Goal: Check status

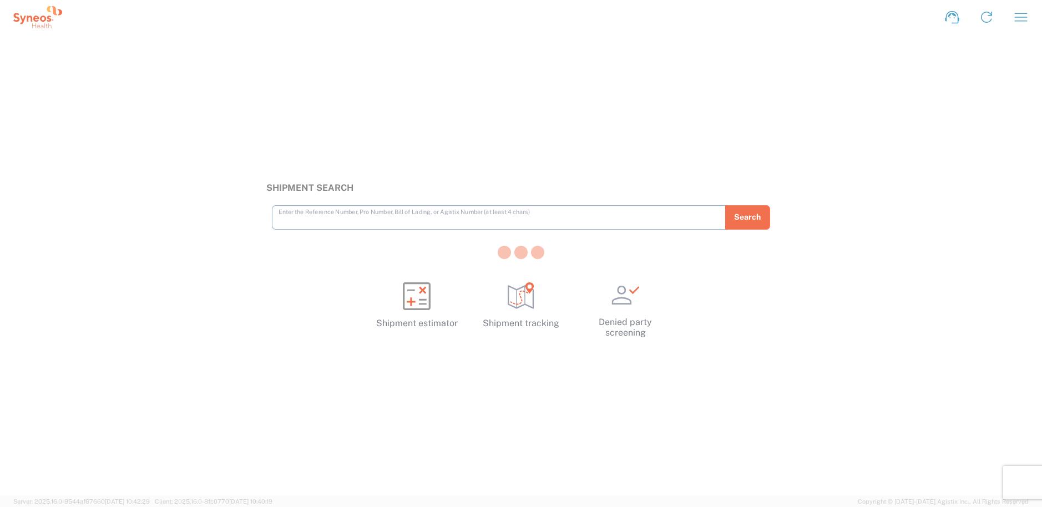
click at [331, 221] on div at bounding box center [521, 253] width 1042 height 507
click at [307, 217] on input "text" at bounding box center [499, 216] width 441 height 19
paste input "1ZK124810200103464"
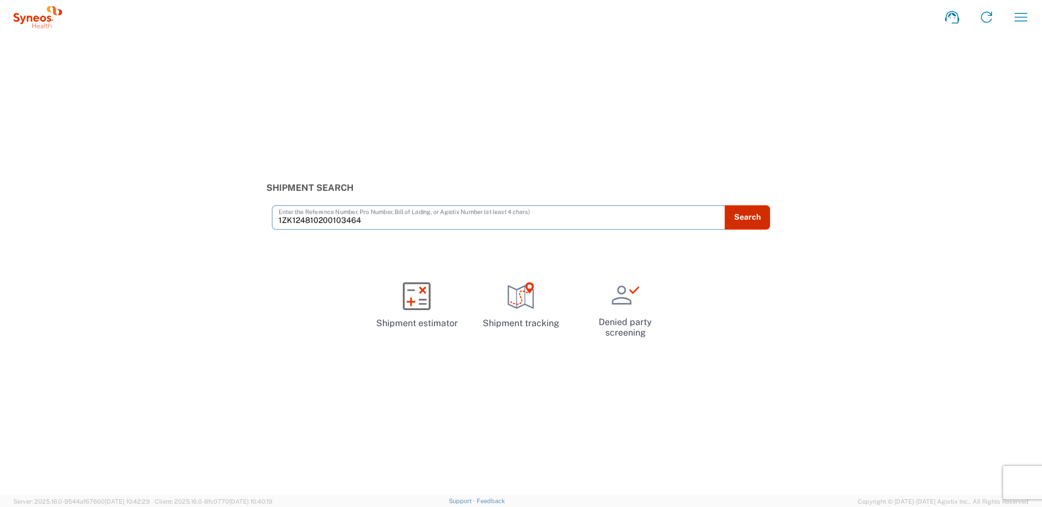
type input "1ZK124810200103464"
click at [758, 218] on button "Search" at bounding box center [747, 217] width 45 height 24
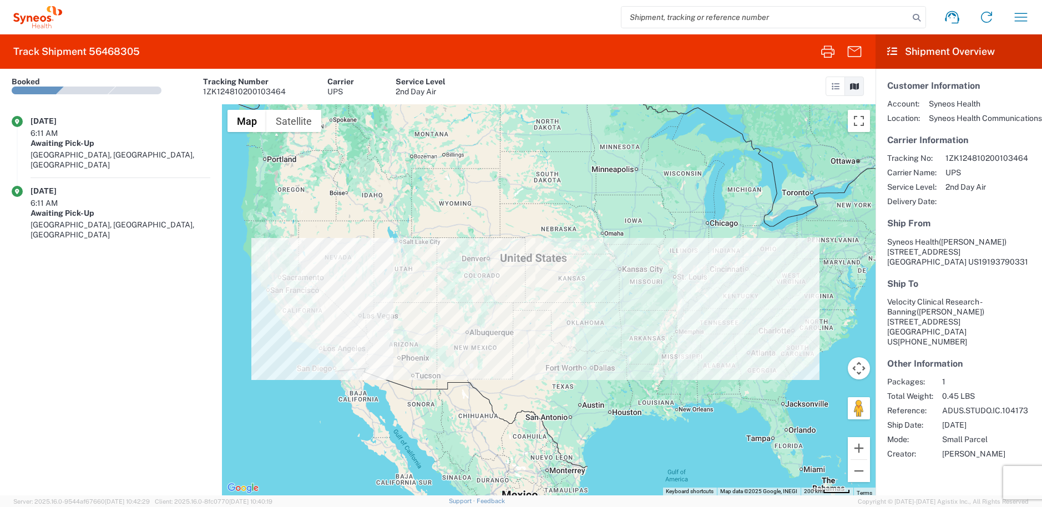
click at [690, 4] on div "Home Shipment estimator Shipment tracking Desktop shipment request My shipments…" at bounding box center [550, 17] width 976 height 27
click at [686, 13] on input "search" at bounding box center [765, 17] width 287 height 21
paste input "1ZK124810234108673"
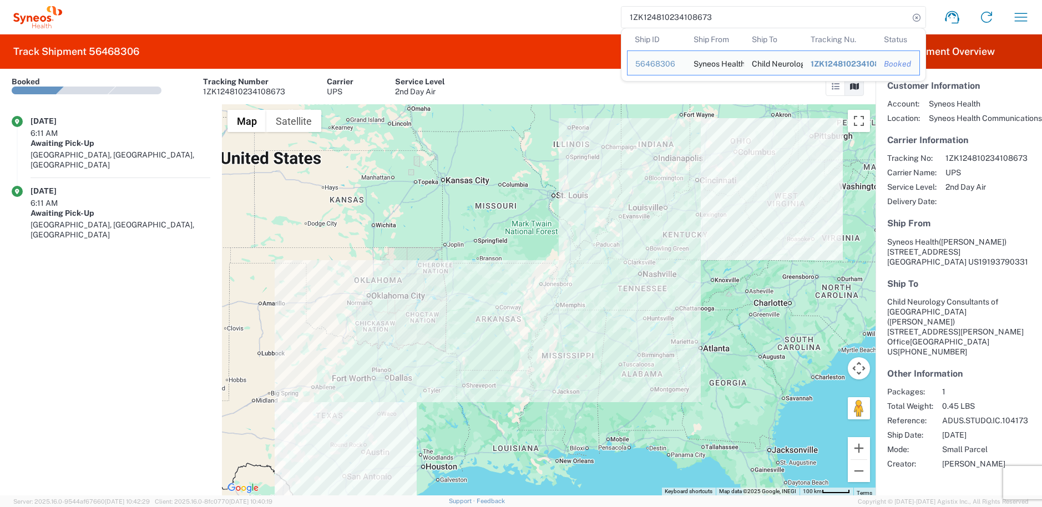
click at [653, 18] on input "1ZK124810234108673" at bounding box center [765, 17] width 287 height 21
click at [673, 22] on input "1ZK124810234108673" at bounding box center [765, 17] width 287 height 21
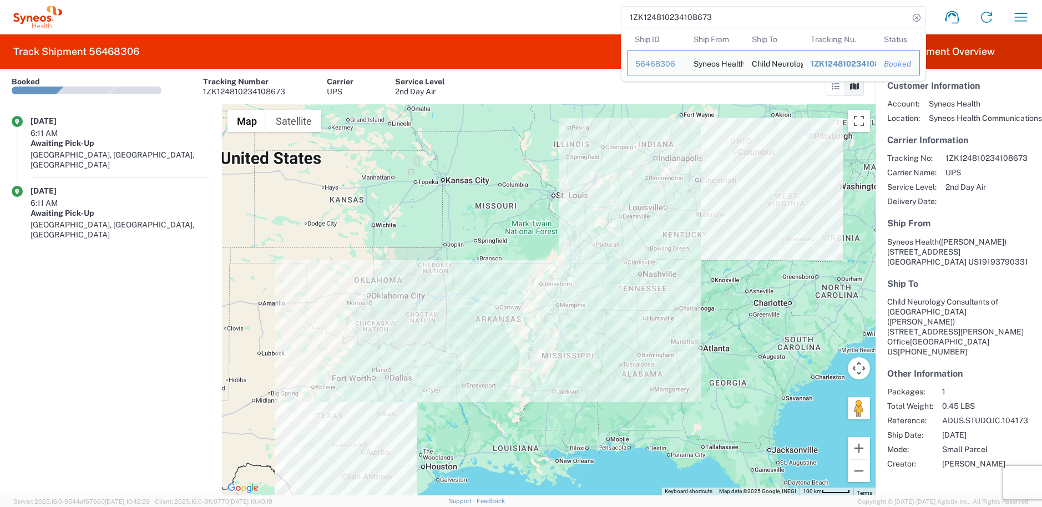
paste input "09107471"
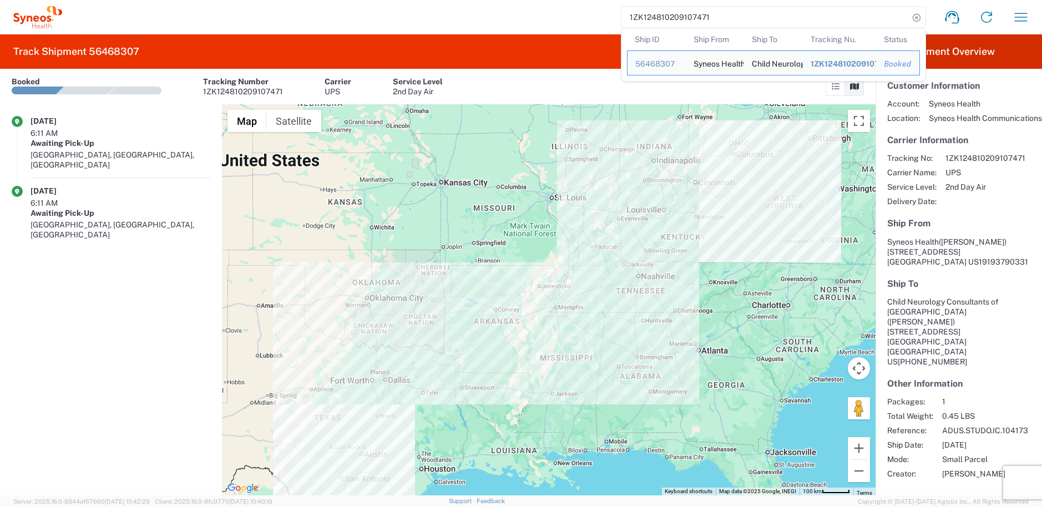
click at [666, 17] on input "1ZK124810209107471" at bounding box center [765, 17] width 287 height 21
paste input "35399287"
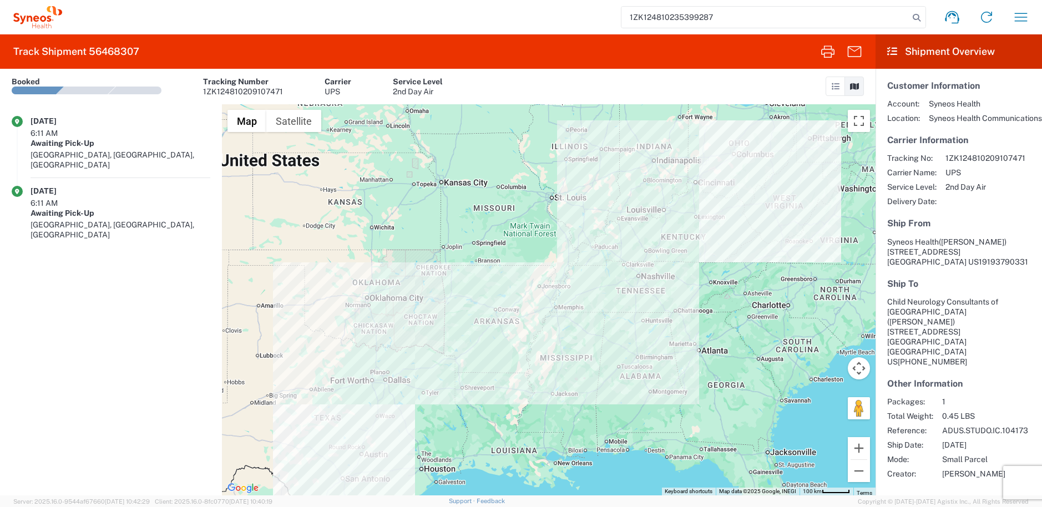
type input "1ZK124810235399287"
